Goal: Information Seeking & Learning: Learn about a topic

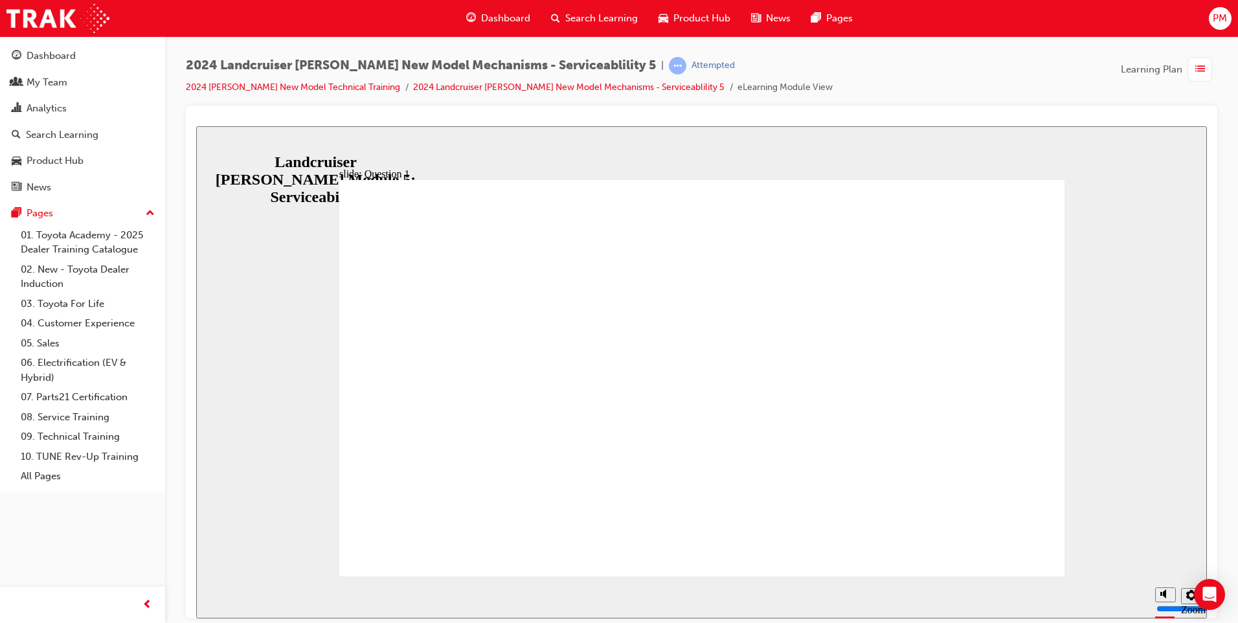
radio input "true"
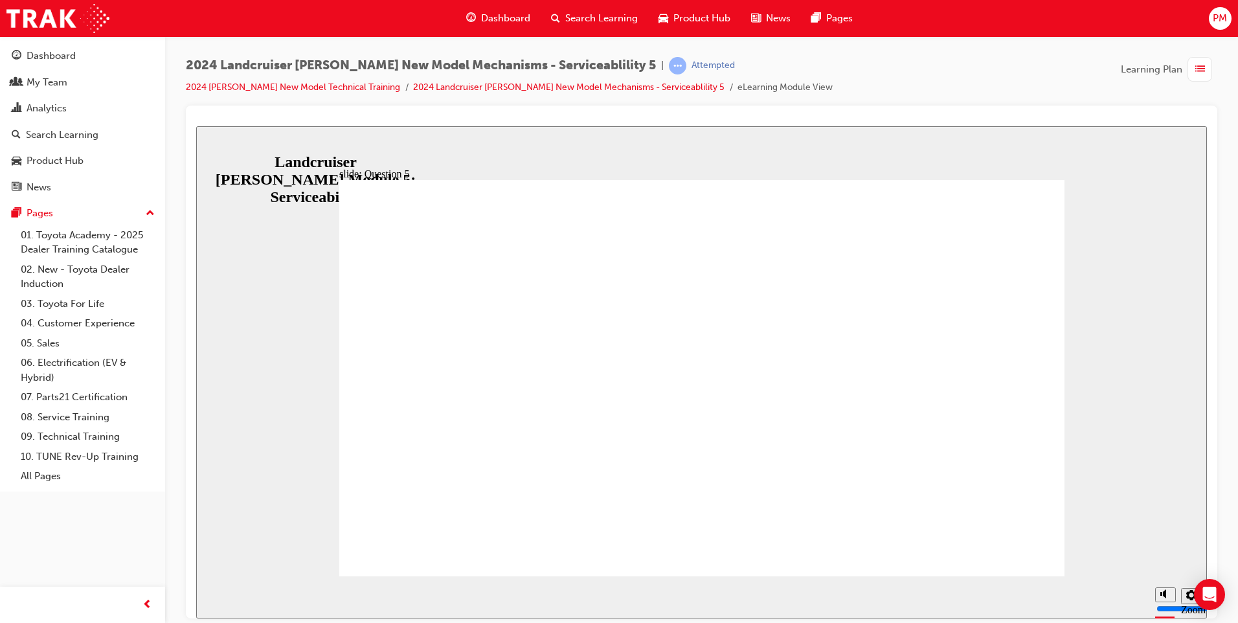
radio input "false"
radio input "true"
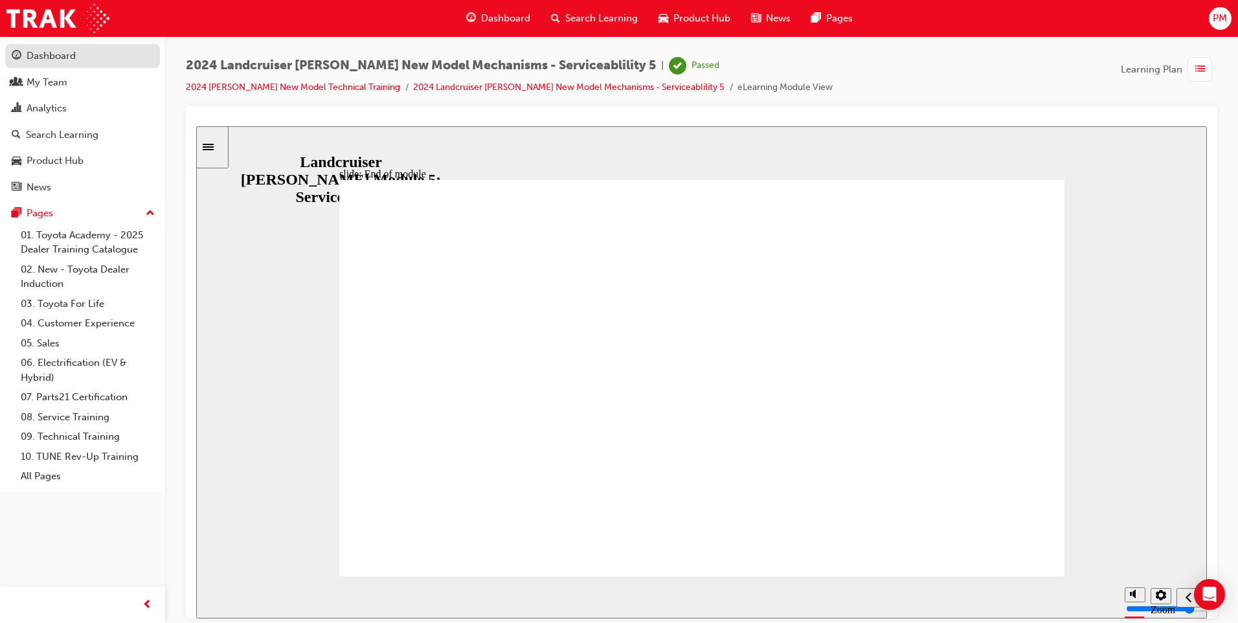
click at [67, 62] on div "Dashboard" at bounding box center [51, 56] width 49 height 15
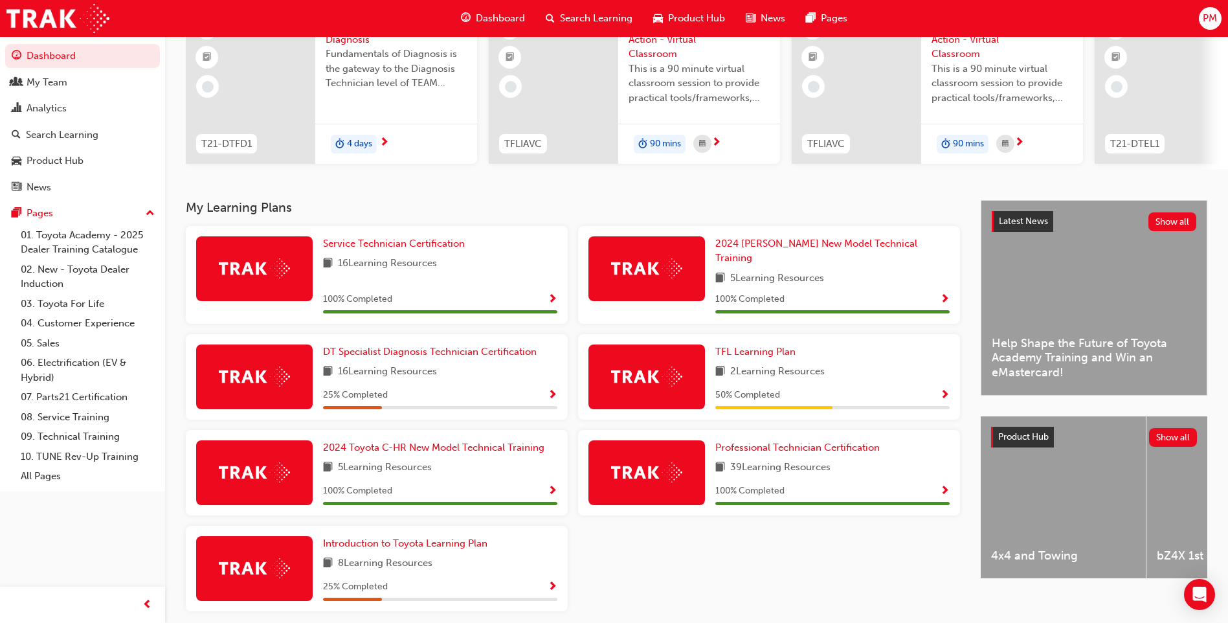
scroll to position [174, 0]
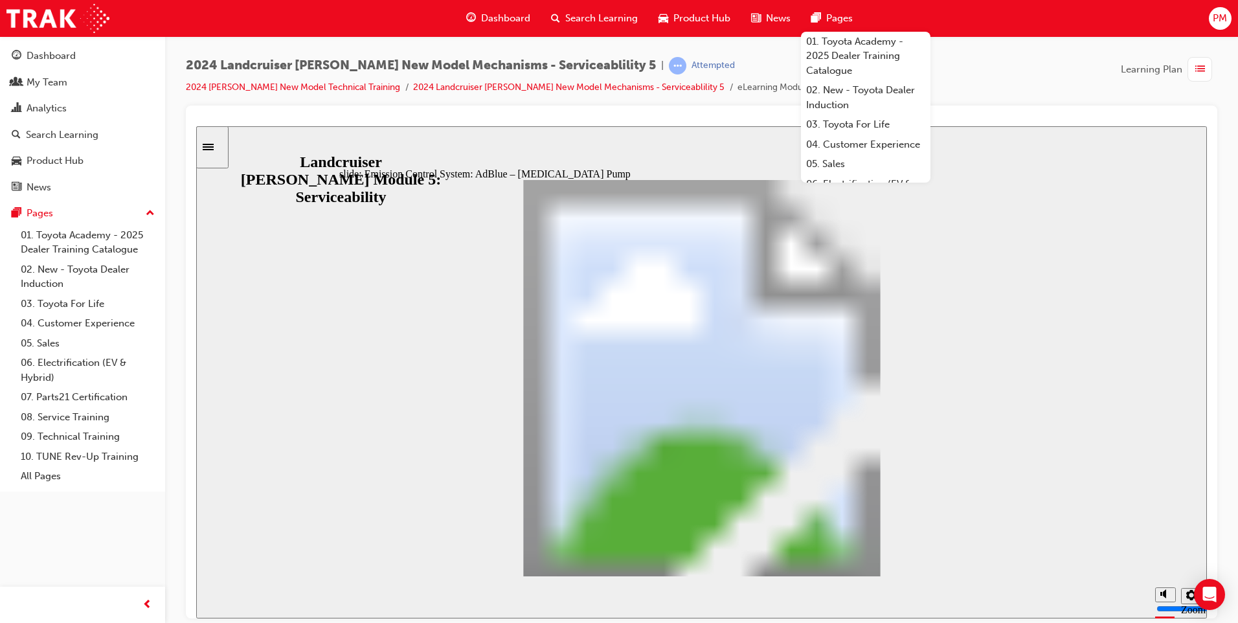
drag, startPoint x: 394, startPoint y: 544, endPoint x: 401, endPoint y: 545, distance: 7.2
